Goal: Task Accomplishment & Management: Manage account settings

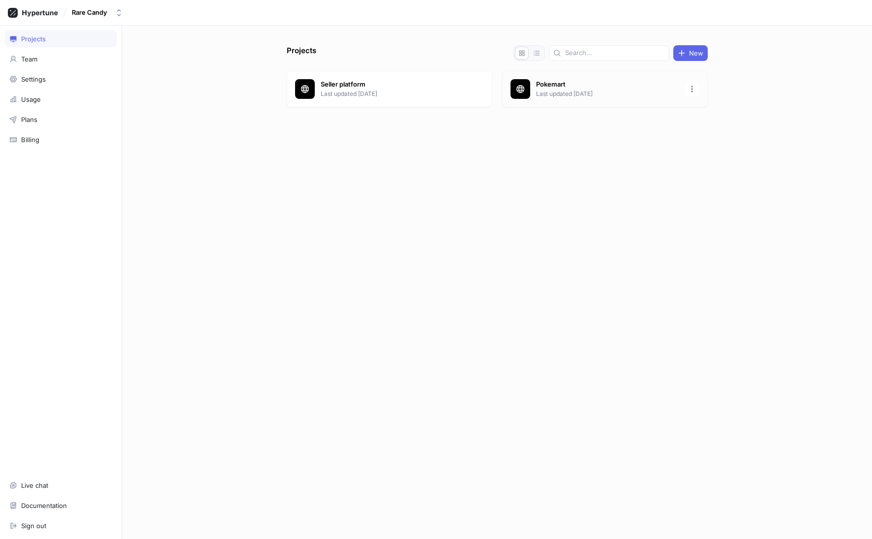
click at [545, 87] on p "Pokemart" at bounding box center [607, 85] width 143 height 10
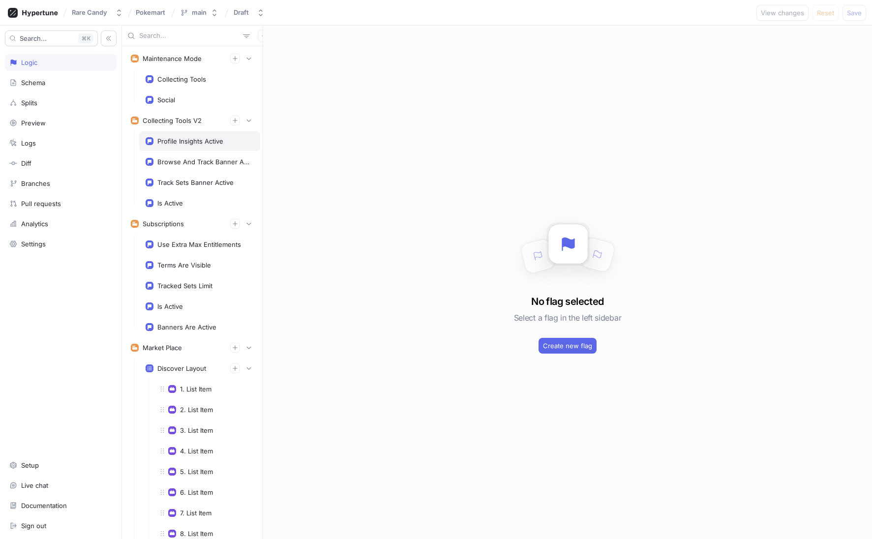
click at [180, 138] on div "Profile Insights Active" at bounding box center [190, 141] width 66 height 8
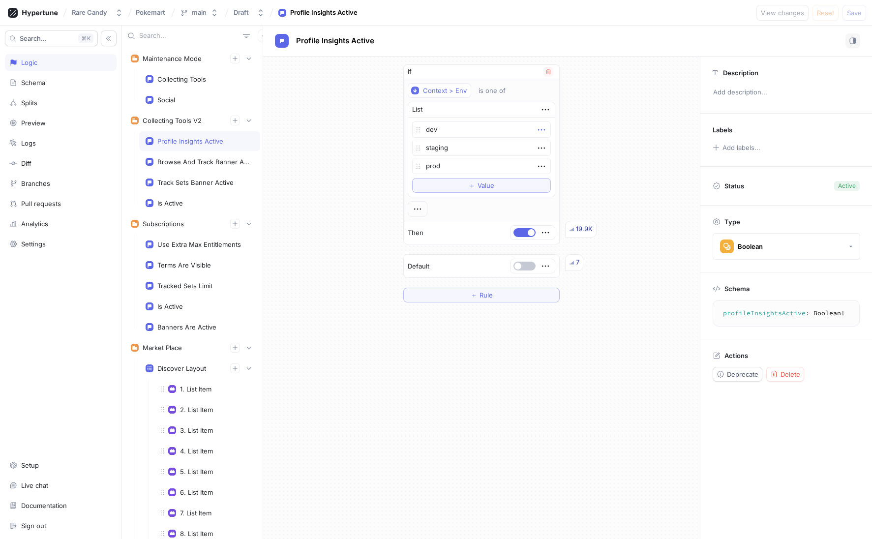
click at [543, 129] on icon "button" at bounding box center [541, 129] width 11 height 11
click at [524, 142] on div "dev staging prod To pick up a draggable item, press the space bar. While draggi…" at bounding box center [481, 147] width 139 height 53
click at [541, 147] on icon "button" at bounding box center [541, 148] width 11 height 11
click at [553, 161] on p "Delete" at bounding box center [561, 166] width 20 height 10
click at [853, 12] on span "Save" at bounding box center [854, 13] width 15 height 6
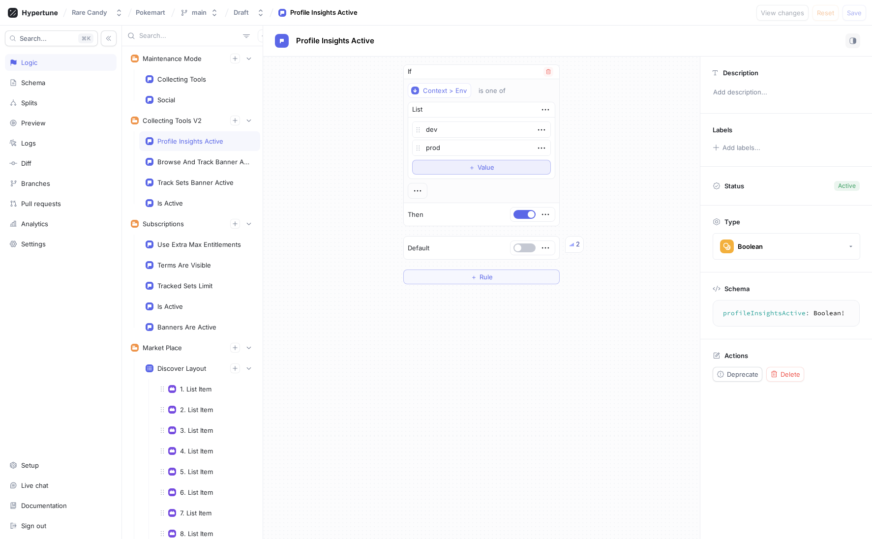
click at [486, 173] on button "＋ Value" at bounding box center [481, 167] width 139 height 15
type textarea "x"
type textarea "s"
type textarea "x"
type textarea "st"
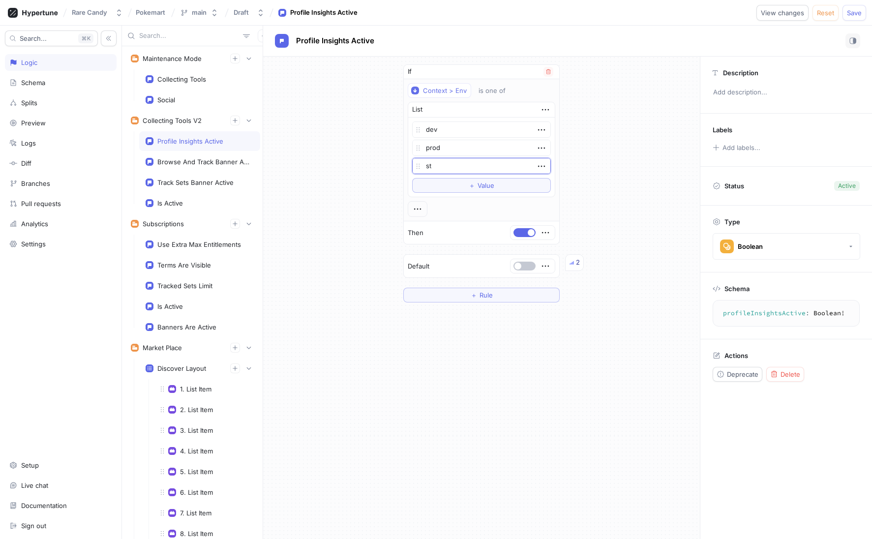
type textarea "x"
type textarea "sta"
type textarea "x"
type textarea "stag"
type textarea "x"
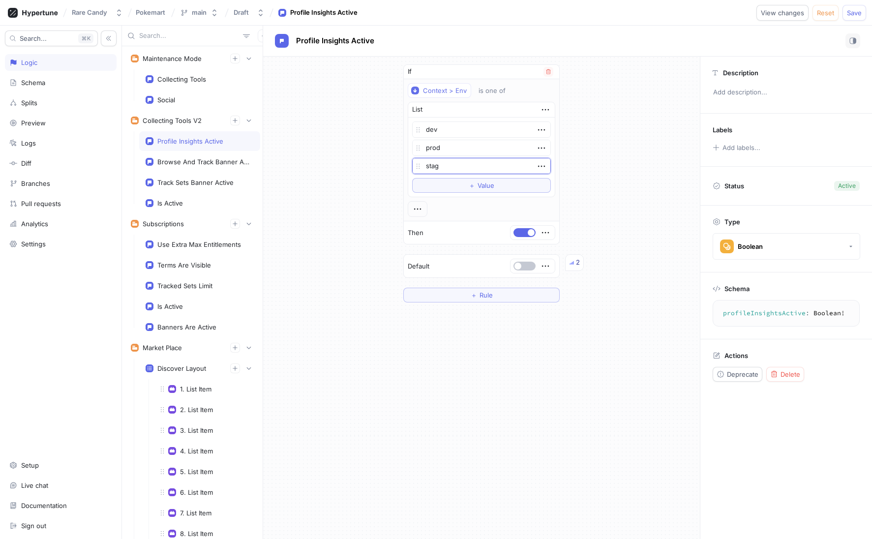
type textarea "stagi"
type textarea "x"
type textarea "stagin"
type textarea "x"
type textarea "staging"
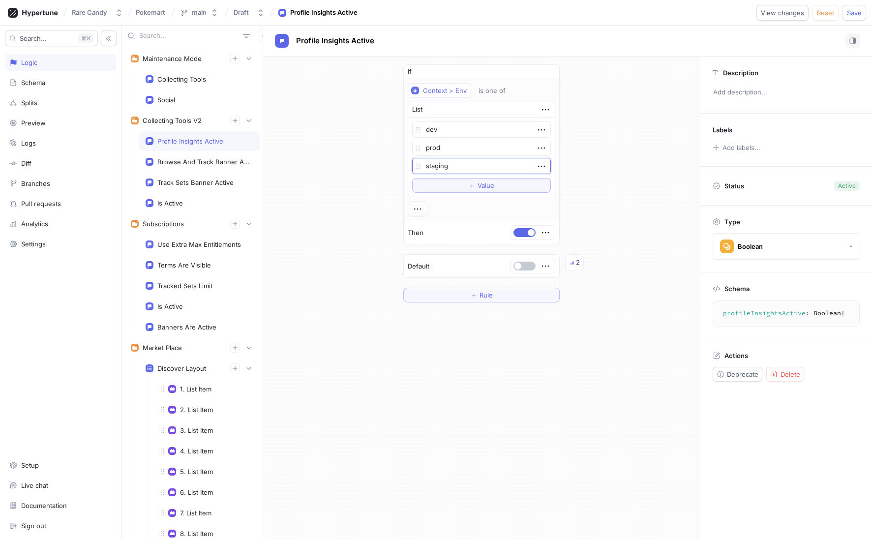
click at [681, 128] on div "If Context > Env is one of List dev prod staging To pick up a draggable item, p…" at bounding box center [481, 184] width 437 height 254
click at [850, 13] on span "Save" at bounding box center [854, 13] width 15 height 6
type textarea "x"
